Goal: Task Accomplishment & Management: Manage account settings

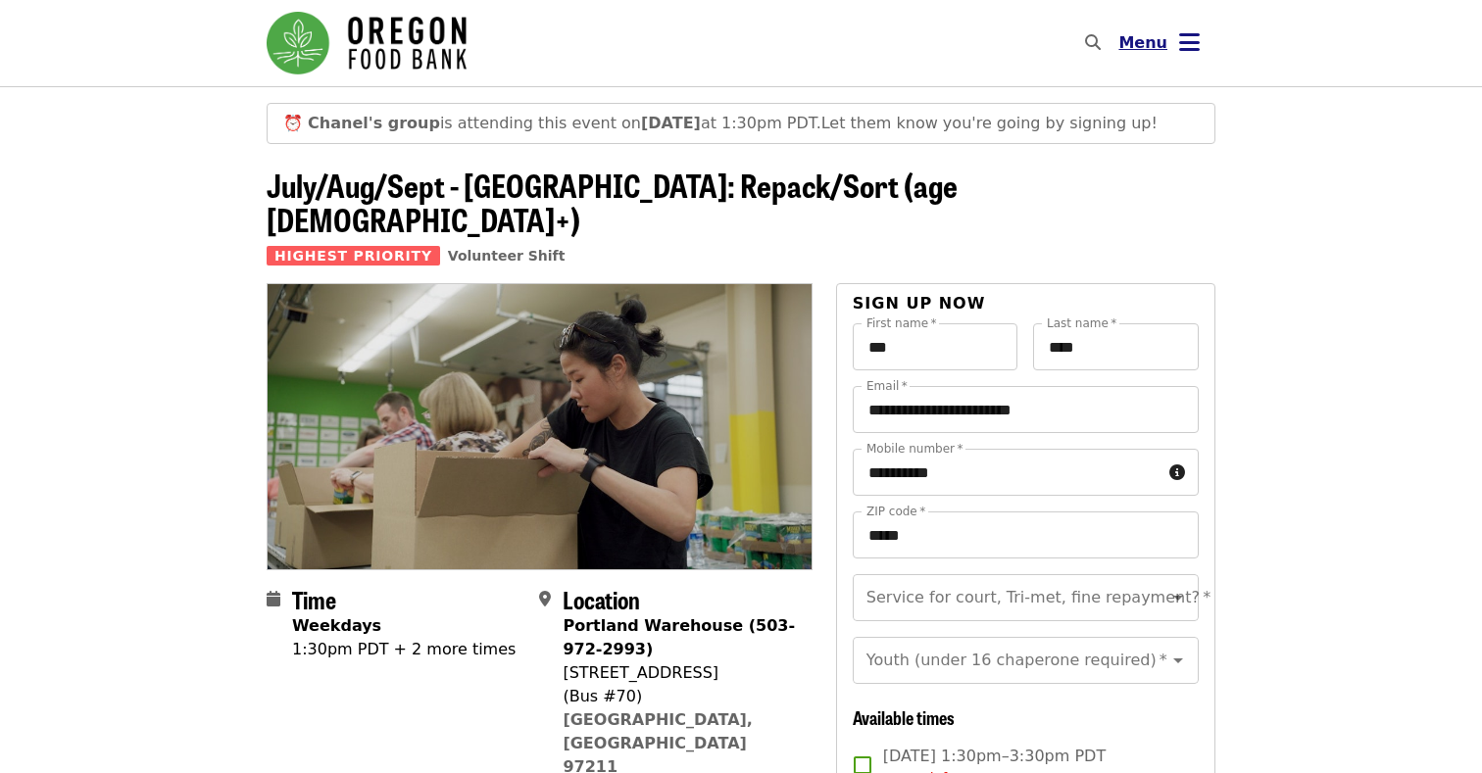
click at [1190, 40] on icon "bars icon" at bounding box center [1189, 42] width 21 height 28
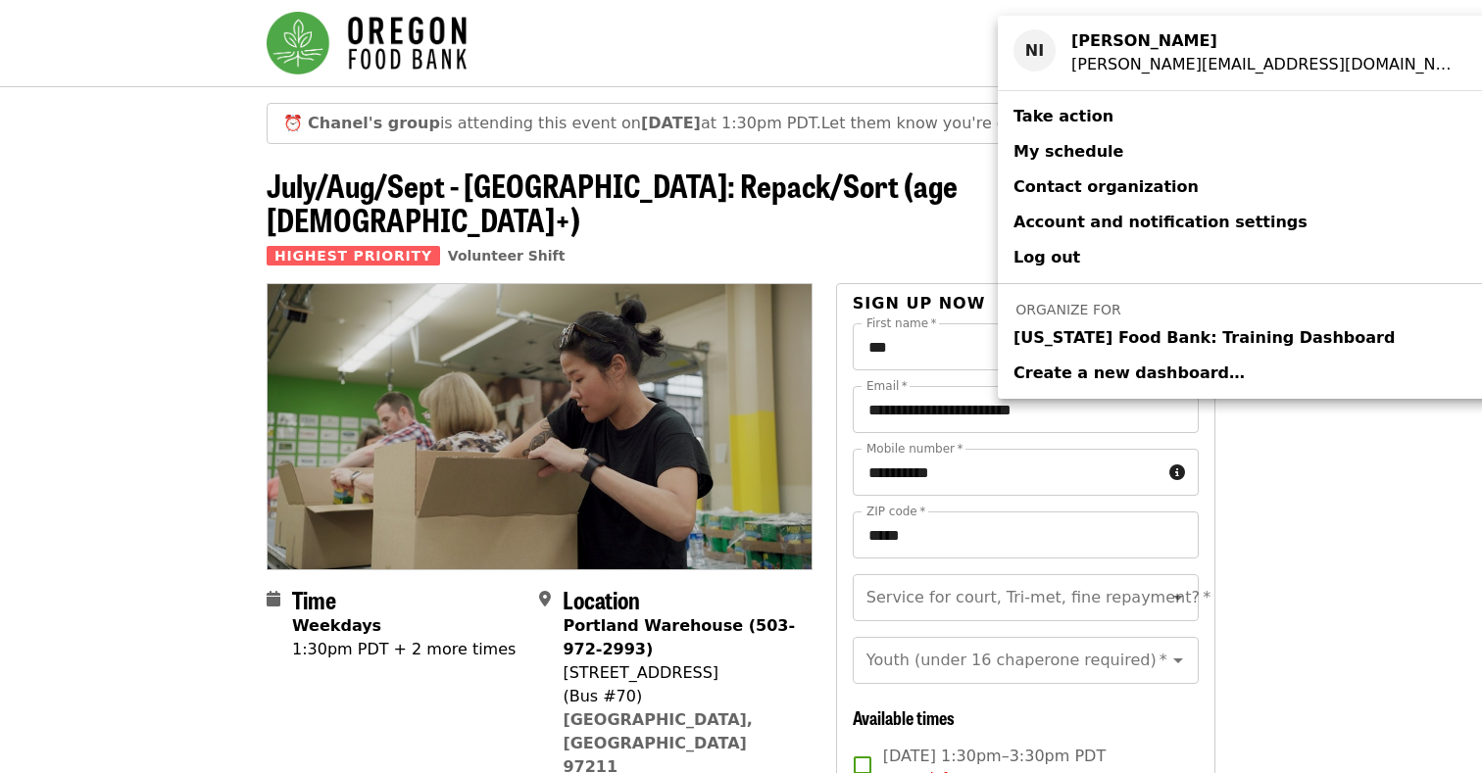
click at [1070, 106] on span "Take action" at bounding box center [1063, 117] width 100 height 24
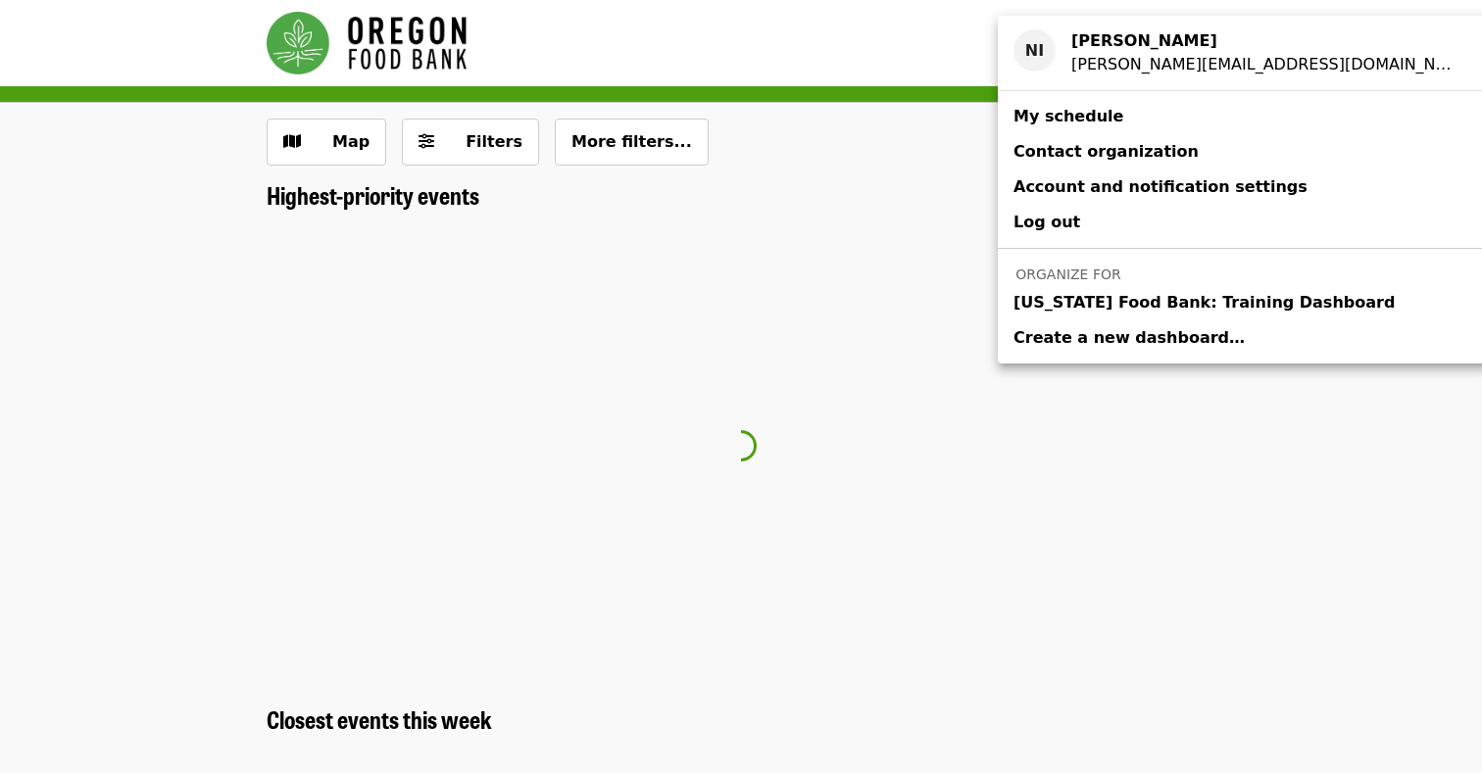
click at [1071, 109] on span "My schedule" at bounding box center [1068, 116] width 110 height 19
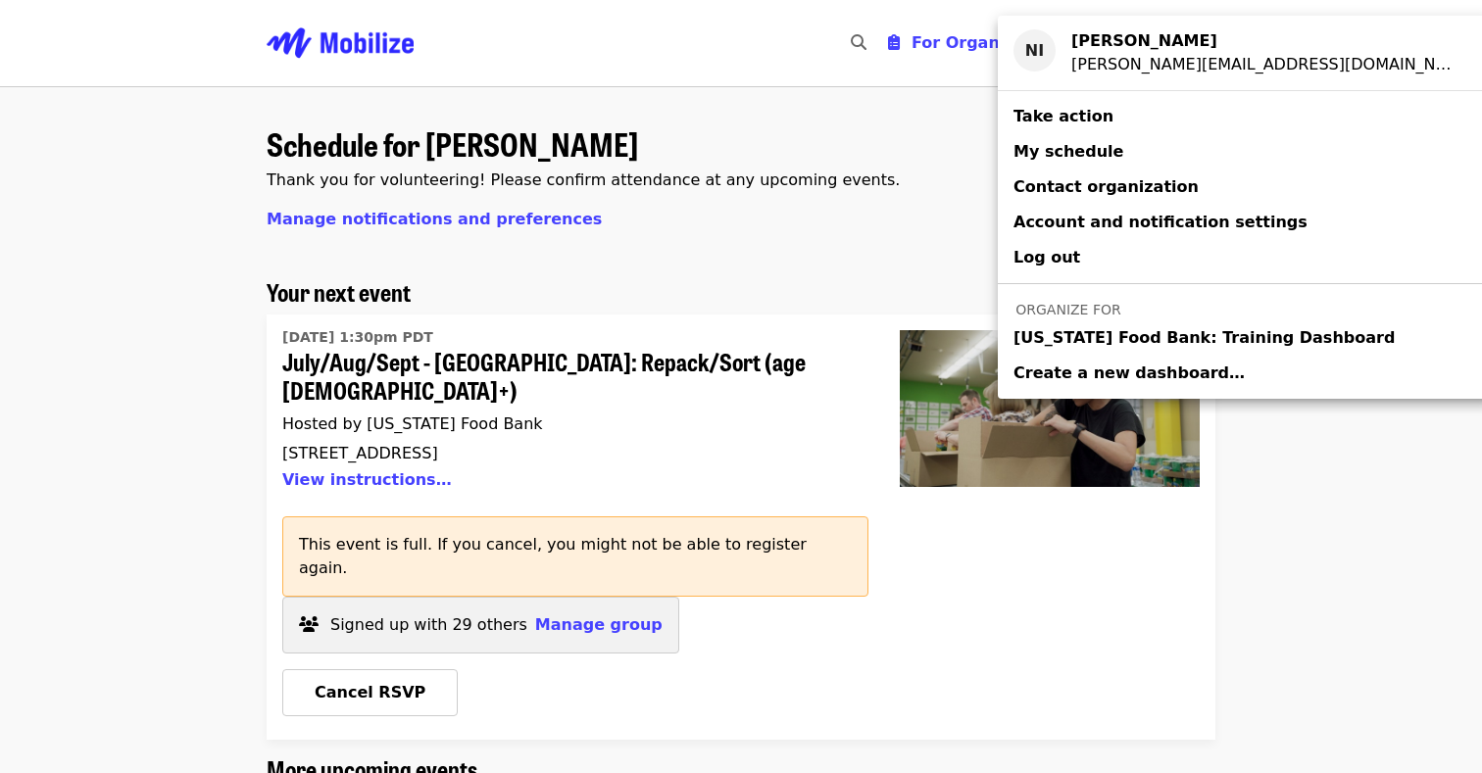
click at [582, 580] on div "Account menu" at bounding box center [741, 386] width 1482 height 773
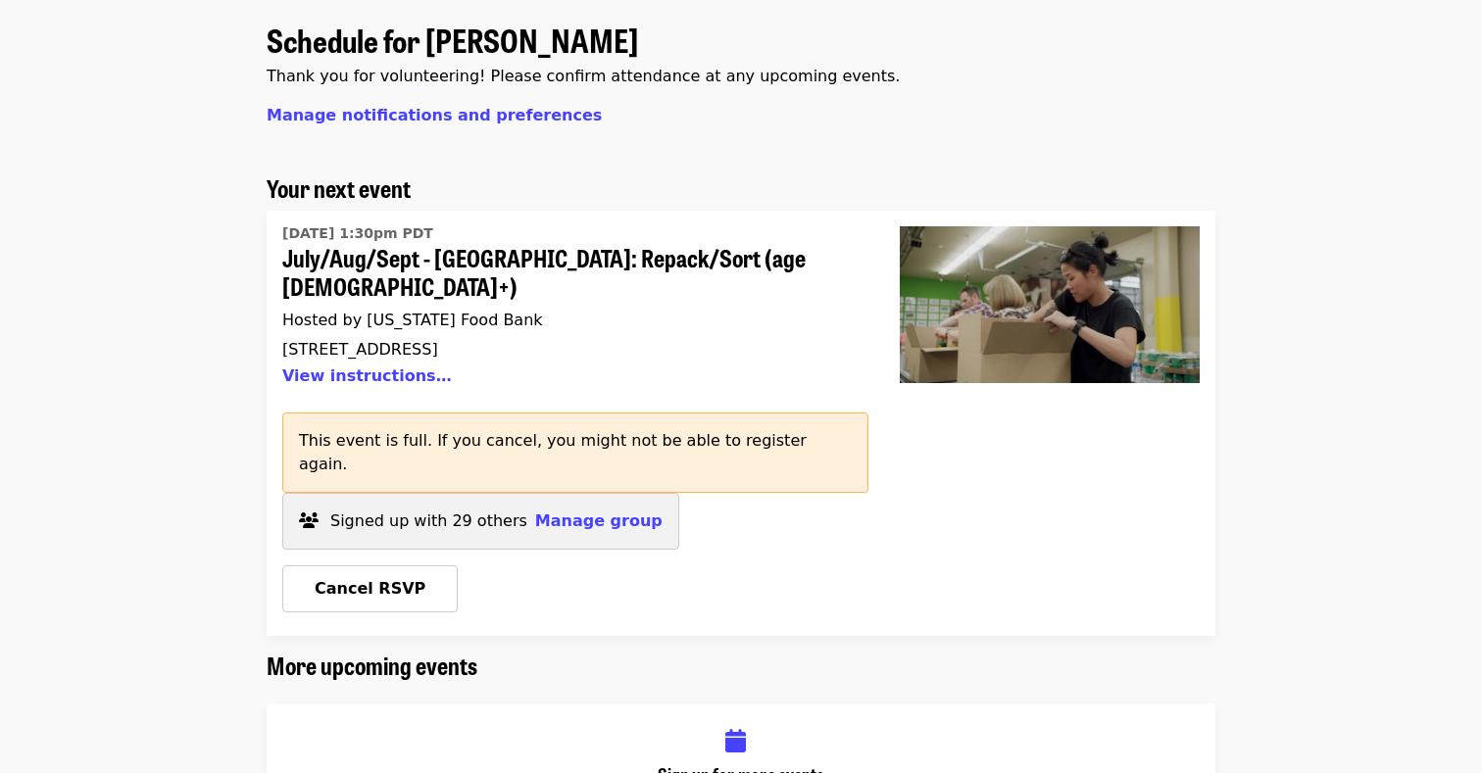
scroll to position [116, 0]
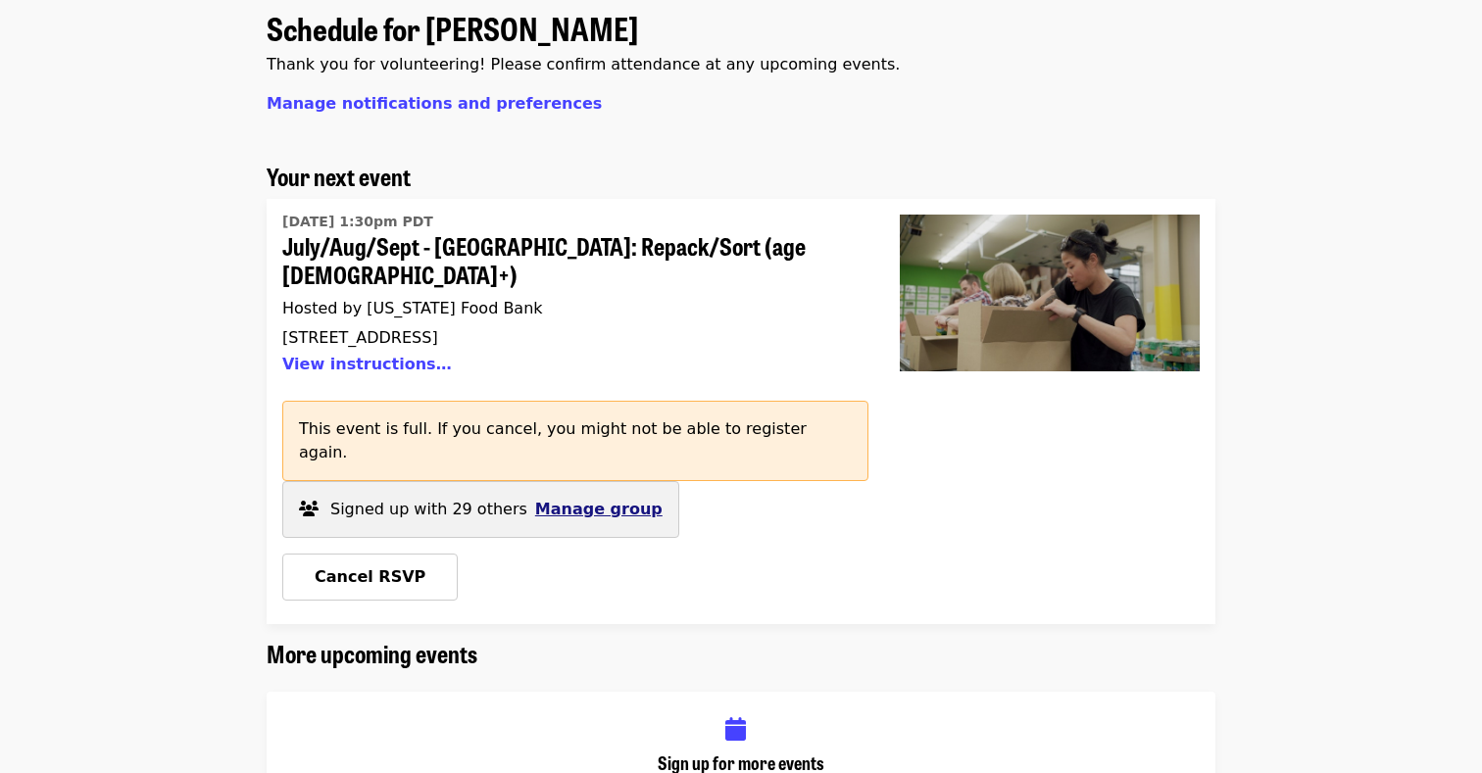
click at [598, 500] on span "Manage group" at bounding box center [598, 509] width 127 height 19
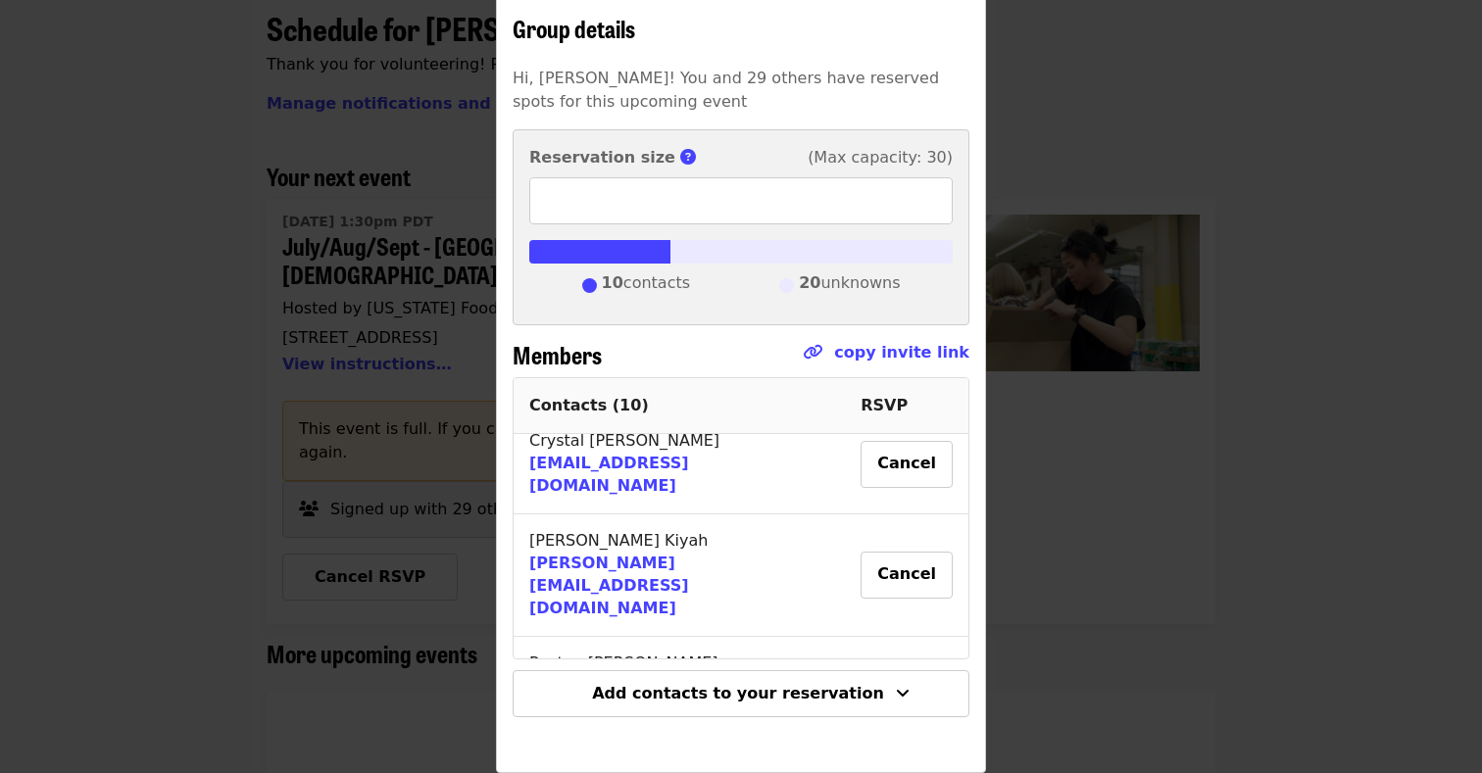
scroll to position [633, 0]
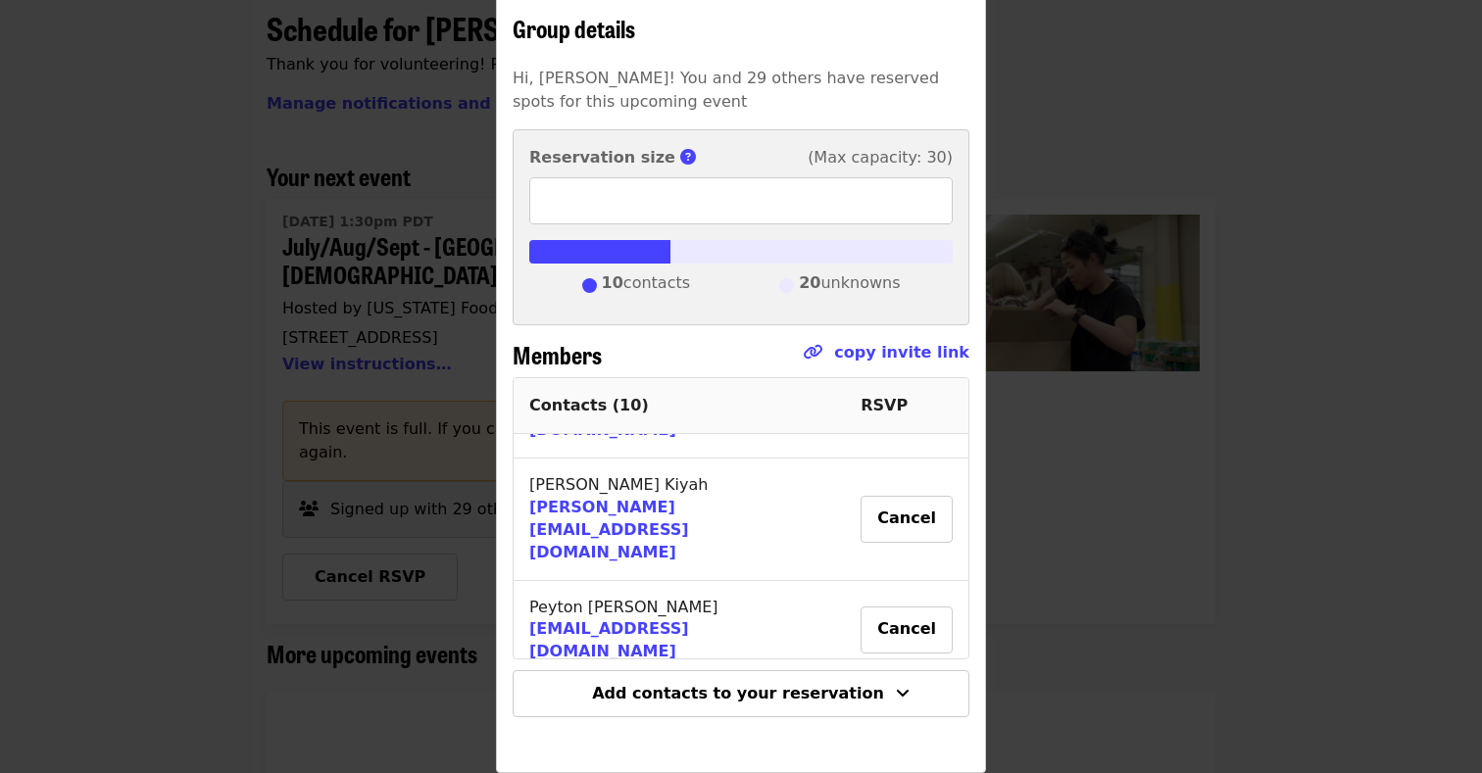
click at [403, 412] on div "Group details Hi, Nel! You and 29 others have reserved spots for this upcoming …" at bounding box center [741, 386] width 1482 height 773
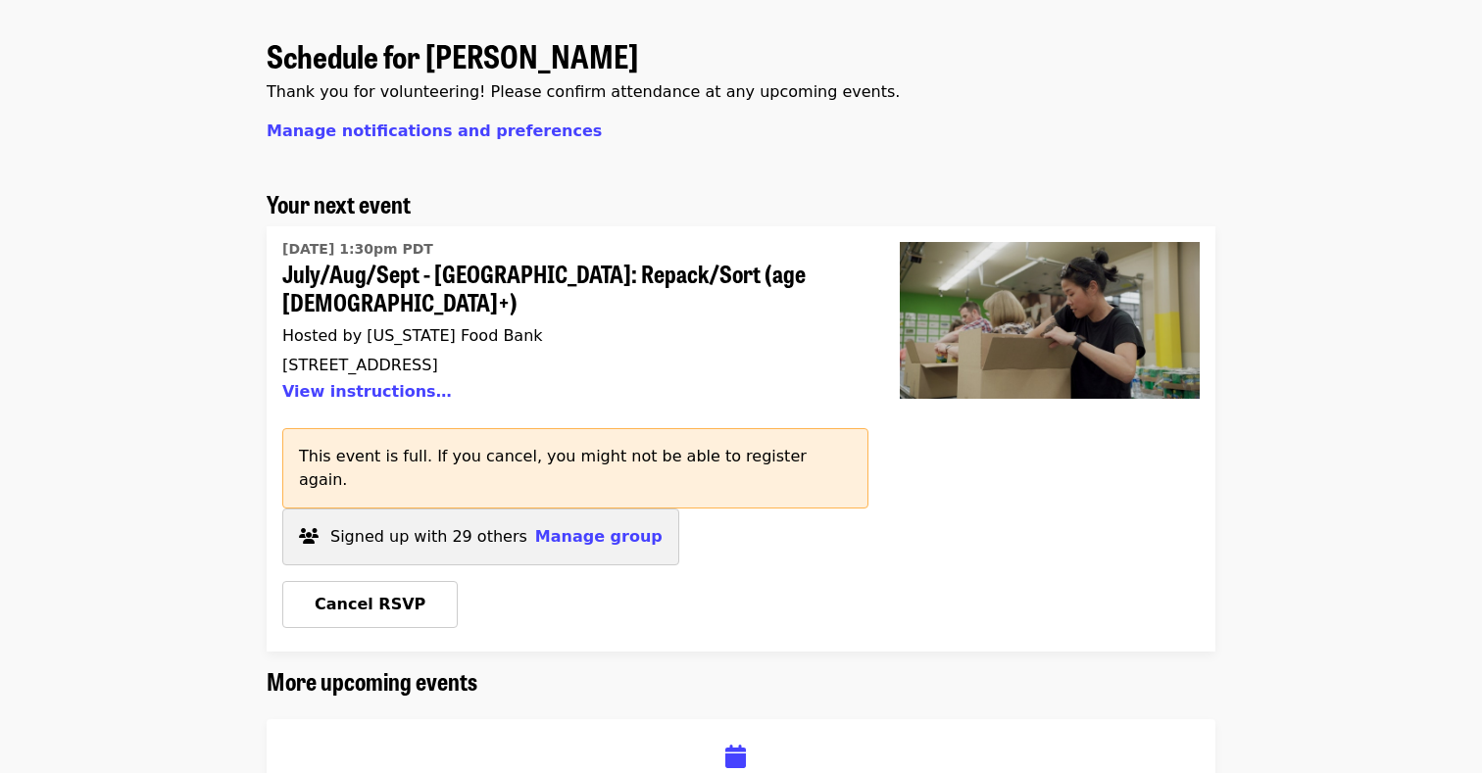
scroll to position [90, 0]
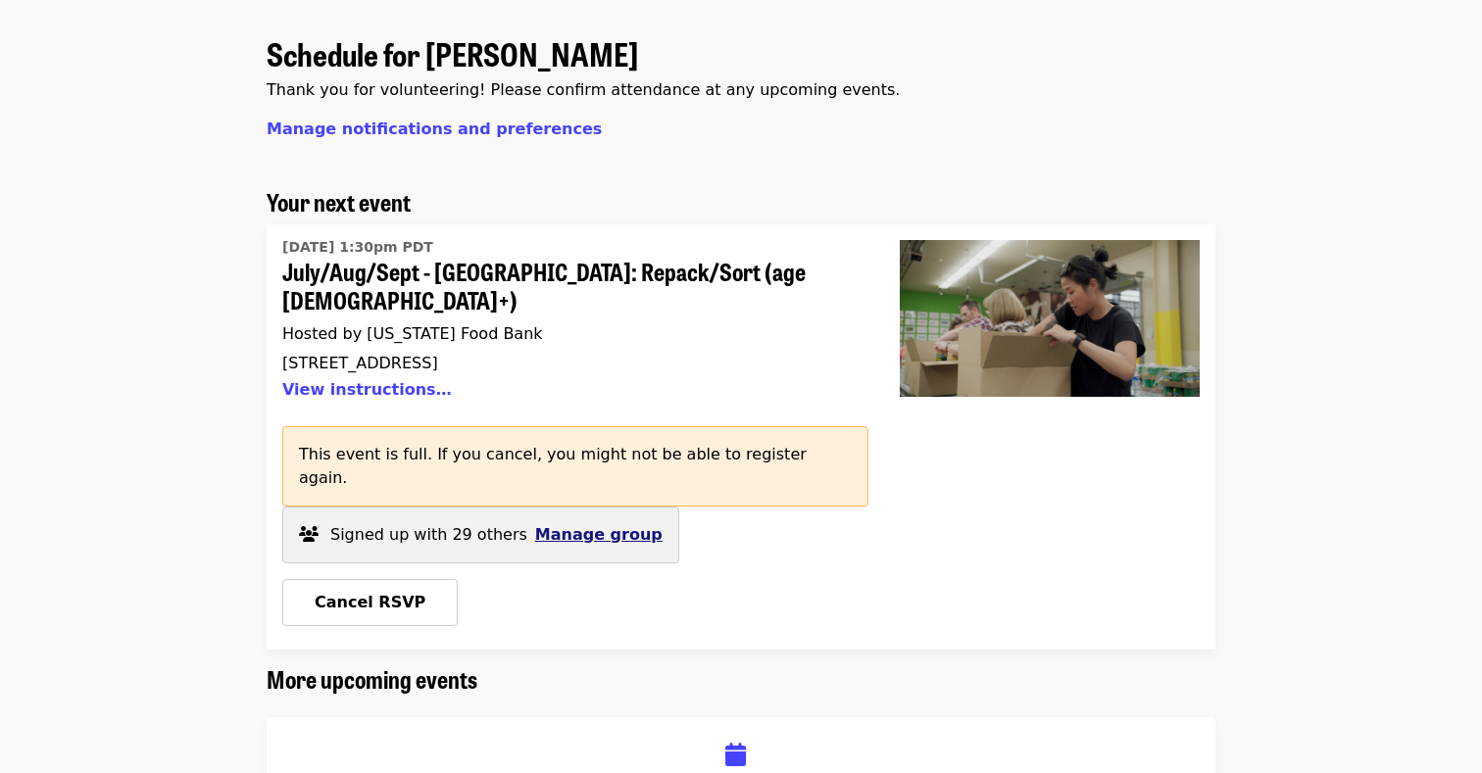
click at [579, 525] on span "Manage group" at bounding box center [598, 534] width 127 height 19
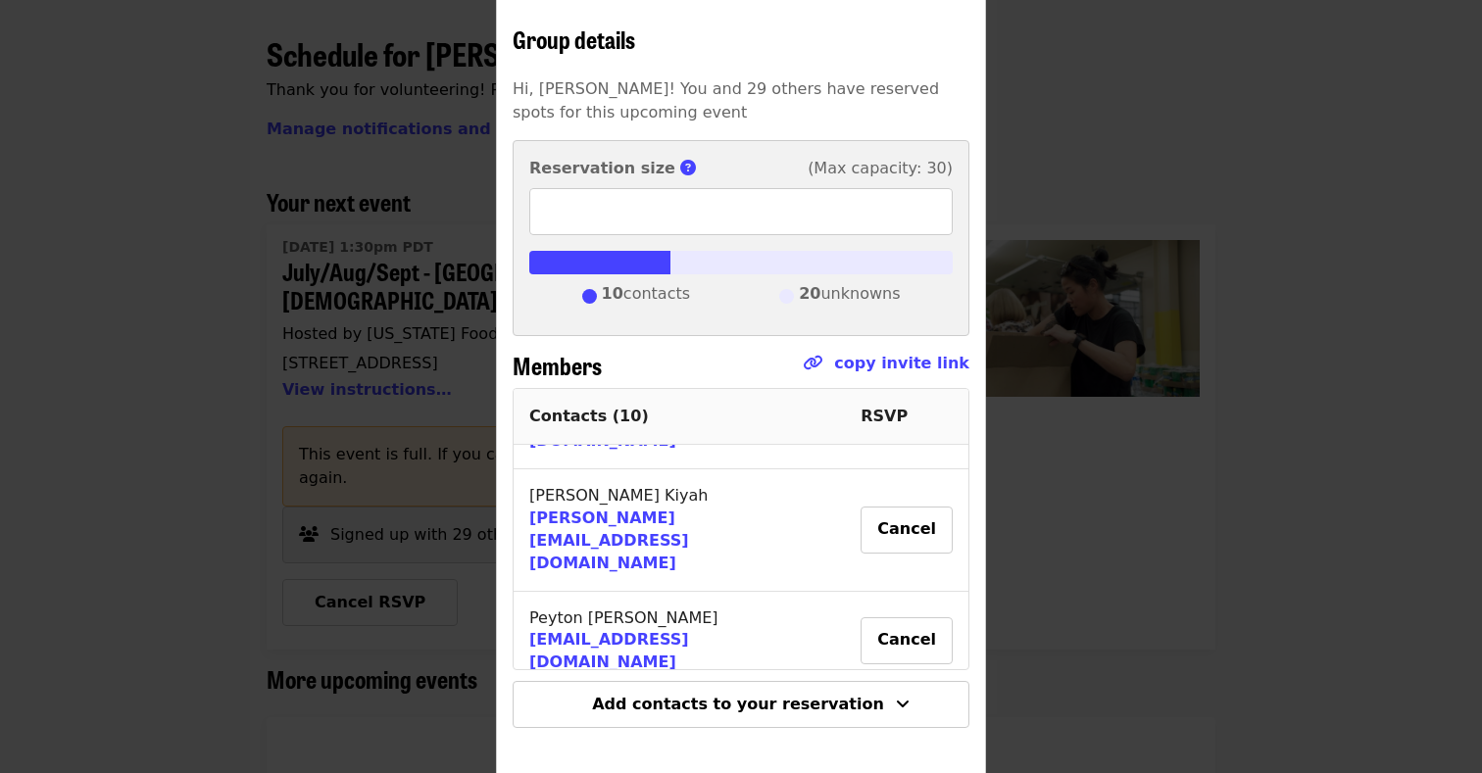
scroll to position [139, 0]
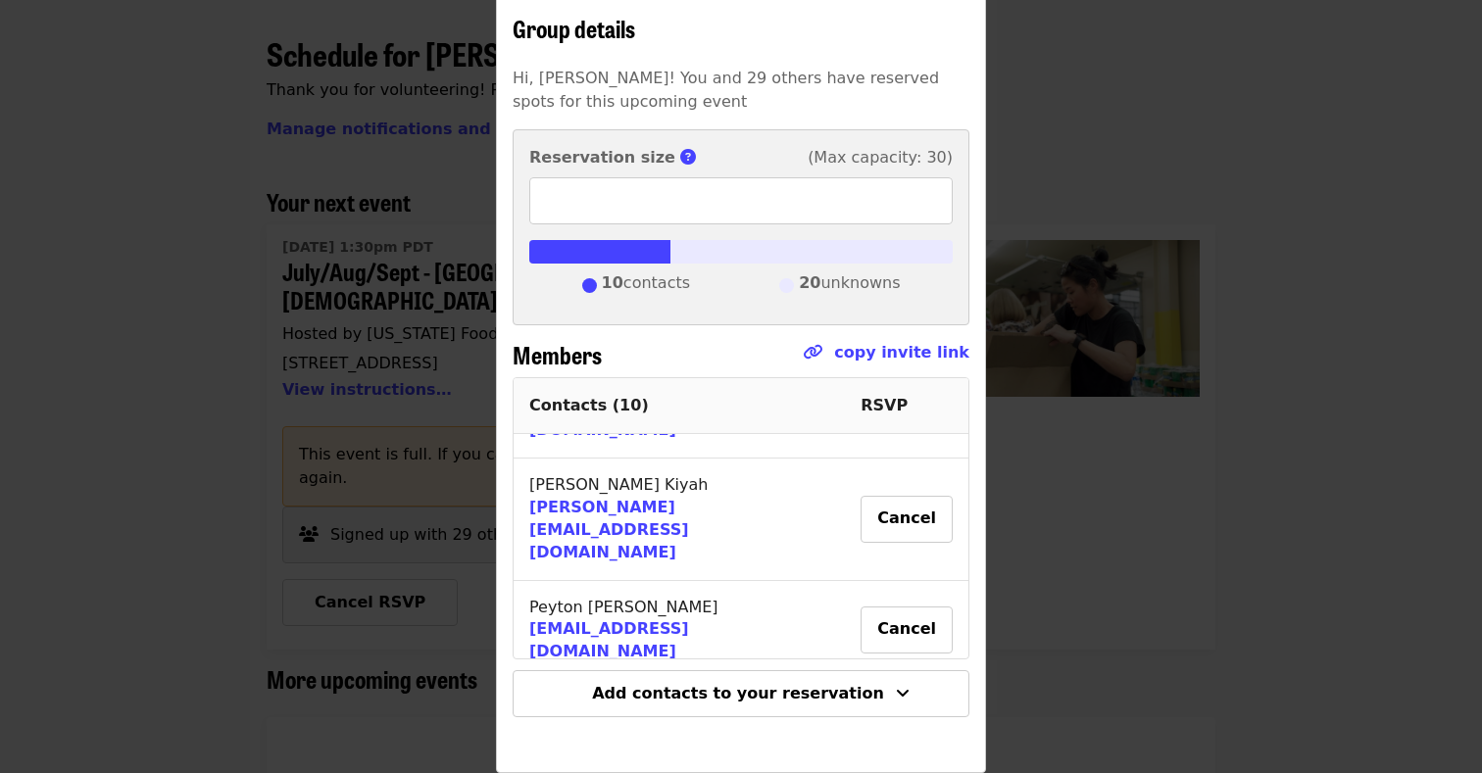
click at [423, 523] on div "Group details Hi, Nel! You and 29 others have reserved spots for this upcoming …" at bounding box center [741, 386] width 1482 height 773
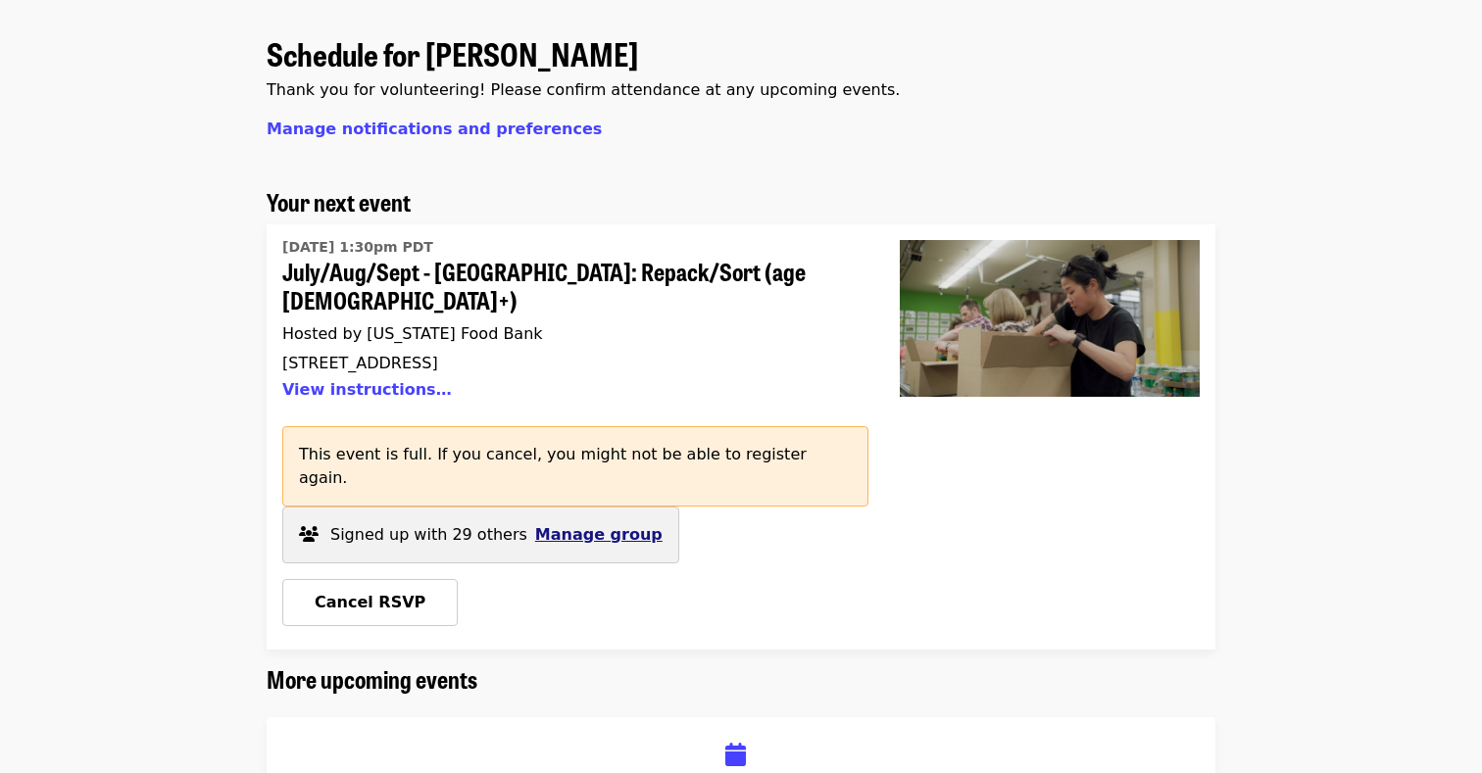
click at [536, 525] on span "Manage group" at bounding box center [598, 534] width 127 height 19
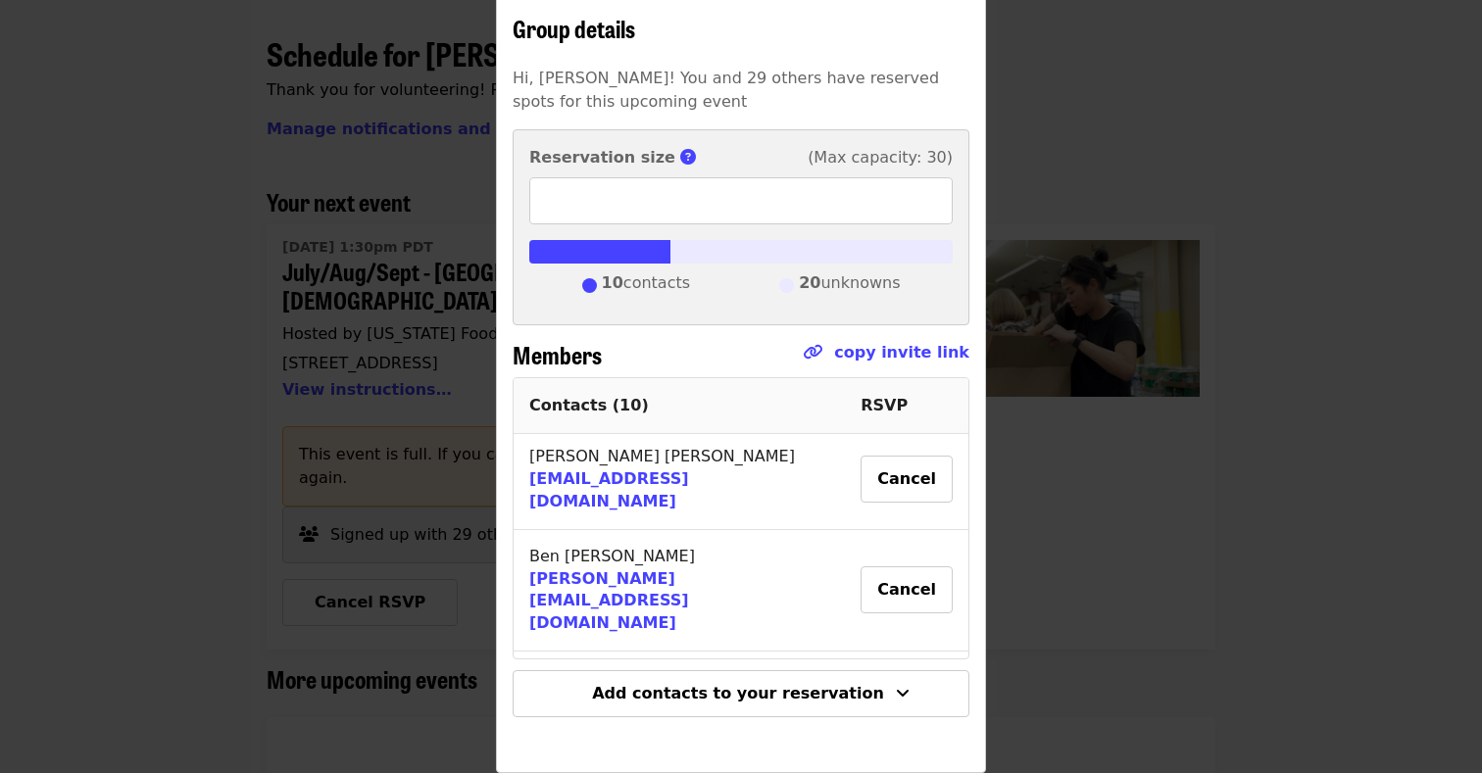
scroll to position [122, 0]
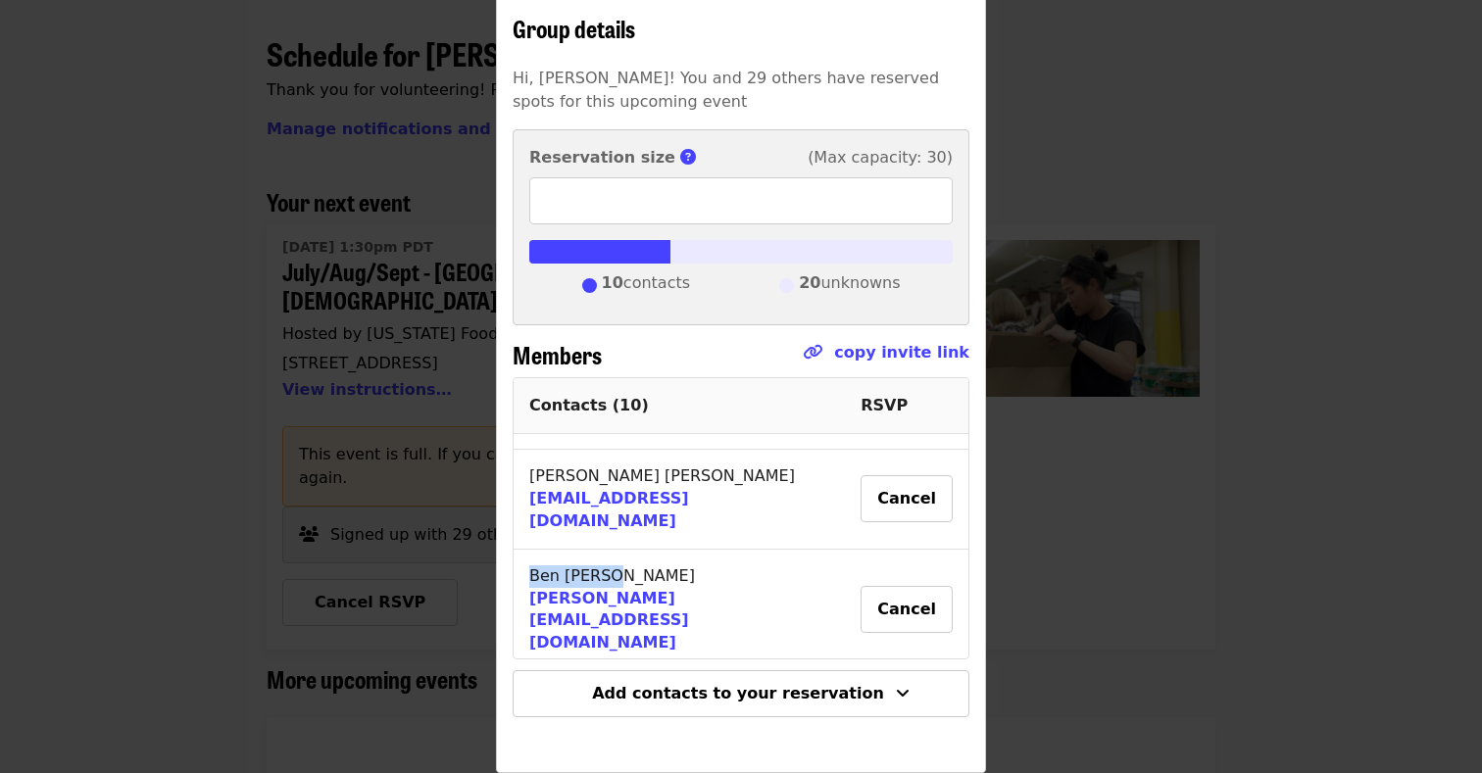
drag, startPoint x: 612, startPoint y: 516, endPoint x: 528, endPoint y: 512, distance: 83.4
click at [528, 550] on td "Ben Ardell bardell@oregonfoodbank.org" at bounding box center [679, 611] width 331 height 123
click at [463, 517] on div "Group details Hi, Nel! You and 29 others have reserved spots for this upcoming …" at bounding box center [741, 386] width 1482 height 773
